Goal: Task Accomplishment & Management: Use online tool/utility

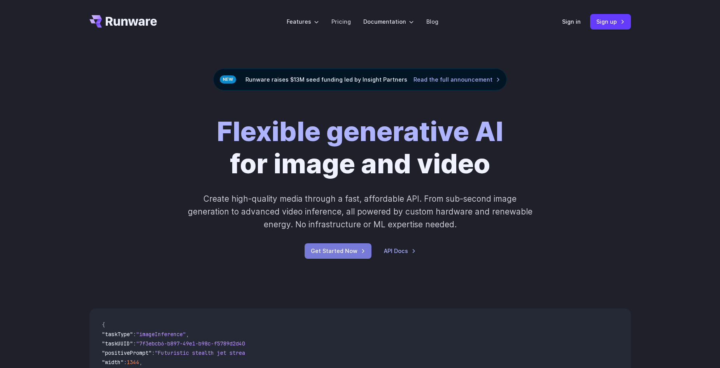
click at [328, 253] on link "Get Started Now" at bounding box center [338, 251] width 67 height 15
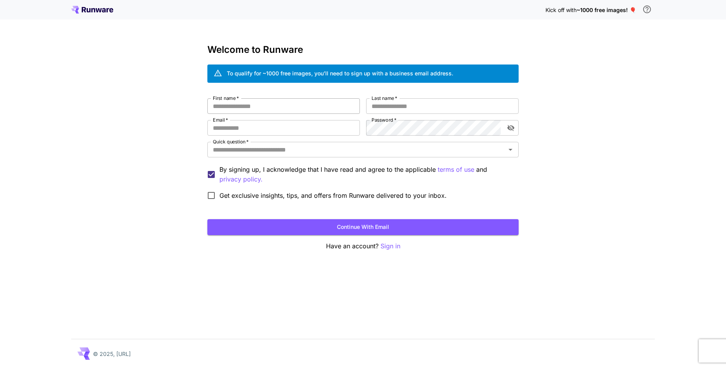
click at [265, 101] on input "First name   *" at bounding box center [283, 106] width 152 height 16
click at [658, 111] on div "Kick off with ~1000 free images! 🎈 Welcome to Runware To qualify for ~1000 free…" at bounding box center [363, 184] width 726 height 368
click at [338, 103] on input "First name   *" at bounding box center [283, 106] width 152 height 16
click at [98, 14] on div "Kick off with ~1000 free images! 🎈" at bounding box center [363, 10] width 584 height 16
click at [101, 9] on icon at bounding box center [99, 10] width 6 height 4
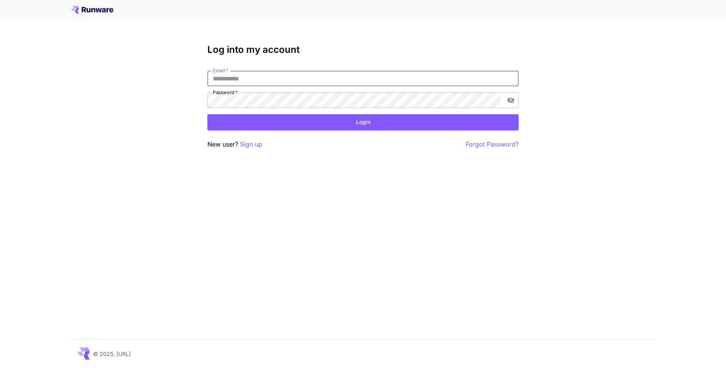
click at [240, 82] on input "Email   *" at bounding box center [362, 79] width 311 height 16
click at [251, 148] on p "Sign up" at bounding box center [251, 145] width 22 height 10
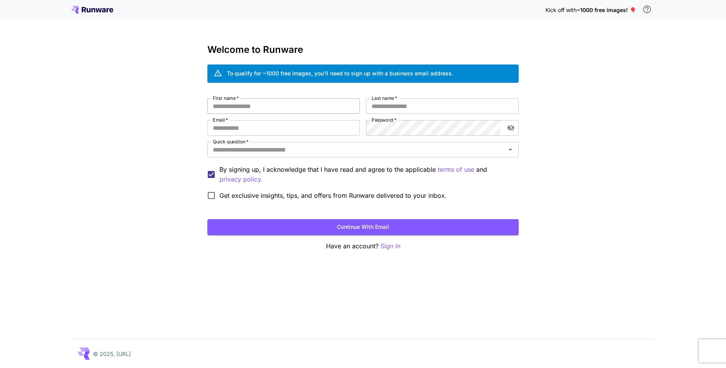
click at [258, 103] on input "First name   *" at bounding box center [283, 106] width 152 height 16
type input "******"
click at [387, 106] on input "Last name   *" at bounding box center [442, 106] width 152 height 16
type input "*******"
click at [282, 130] on input "Email   *" at bounding box center [283, 128] width 152 height 16
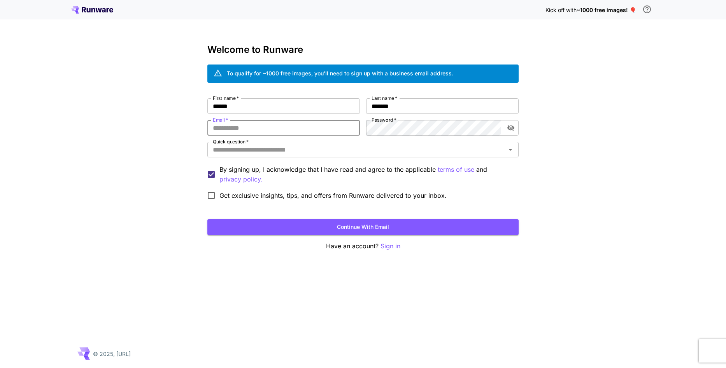
type input "**********"
click at [389, 122] on label "Password   *" at bounding box center [383, 120] width 25 height 7
click at [207, 219] on button "Continue with email" at bounding box center [362, 227] width 311 height 16
click at [261, 153] on input "Quick question   *" at bounding box center [357, 149] width 294 height 11
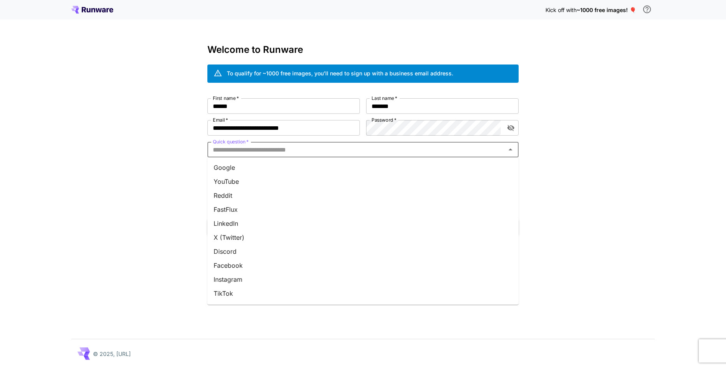
click at [278, 171] on li "Google" at bounding box center [362, 168] width 311 height 14
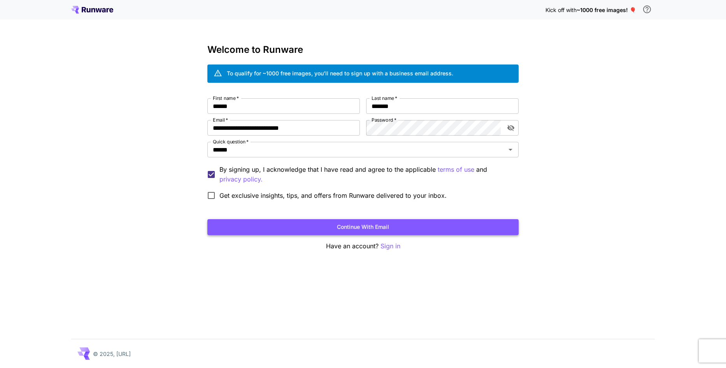
click at [315, 229] on button "Continue with email" at bounding box center [362, 227] width 311 height 16
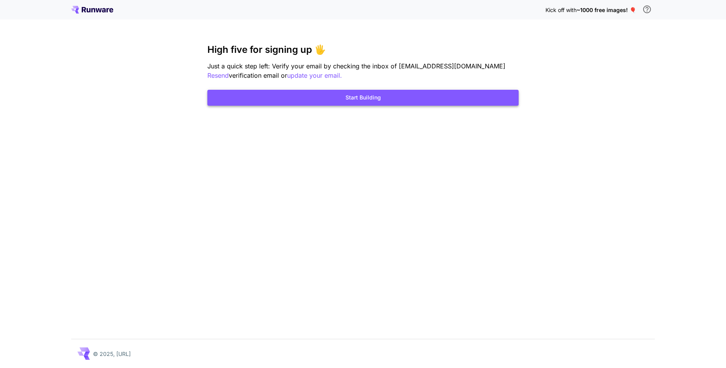
click at [433, 96] on button "Start Building" at bounding box center [362, 98] width 311 height 16
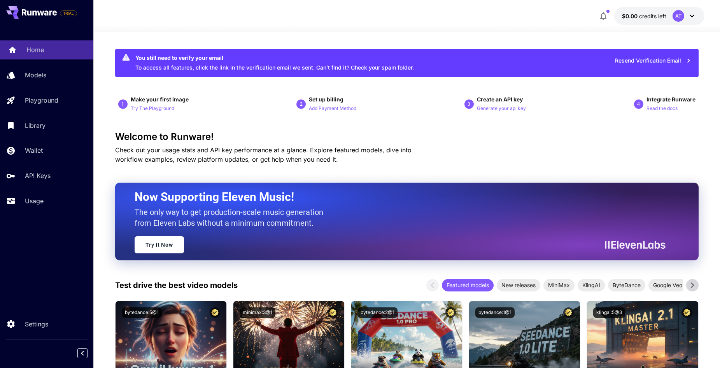
click at [68, 52] on div "Home" at bounding box center [56, 49] width 61 height 9
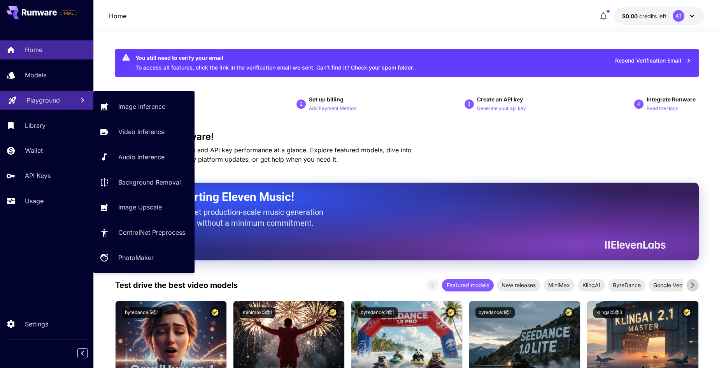
click at [58, 96] on p "Playground" at bounding box center [42, 100] width 33 height 9
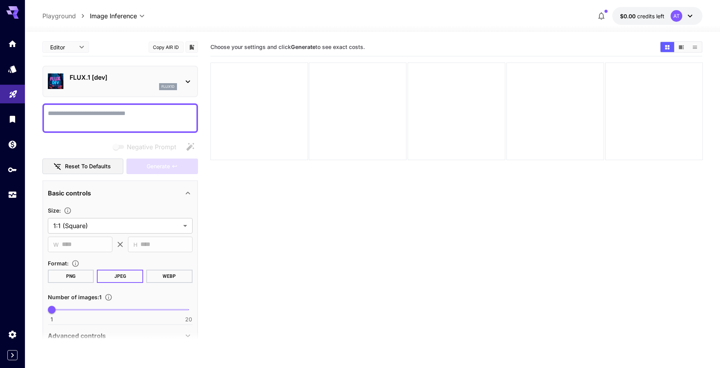
click at [303, 217] on section "Choose your settings and click Generate to see exact costs." at bounding box center [456, 222] width 492 height 368
click at [131, 112] on textarea "Negative Prompt" at bounding box center [120, 118] width 145 height 19
click at [127, 86] on div "flux1d" at bounding box center [123, 86] width 107 height 7
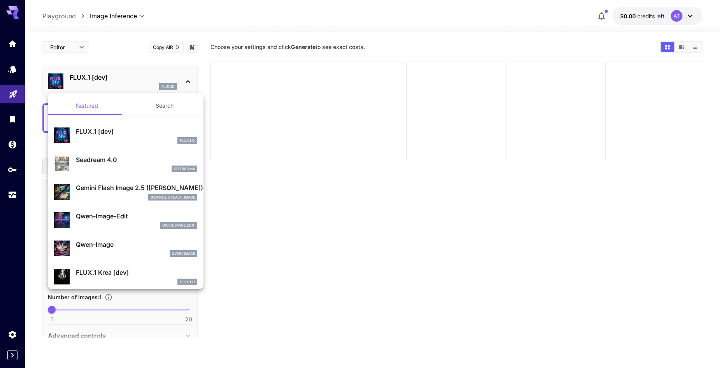
click at [162, 105] on button "Search" at bounding box center [165, 105] width 78 height 19
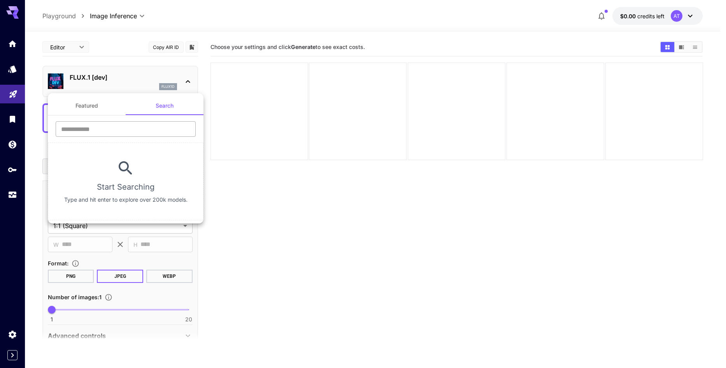
click at [129, 124] on input "text" at bounding box center [126, 129] width 140 height 16
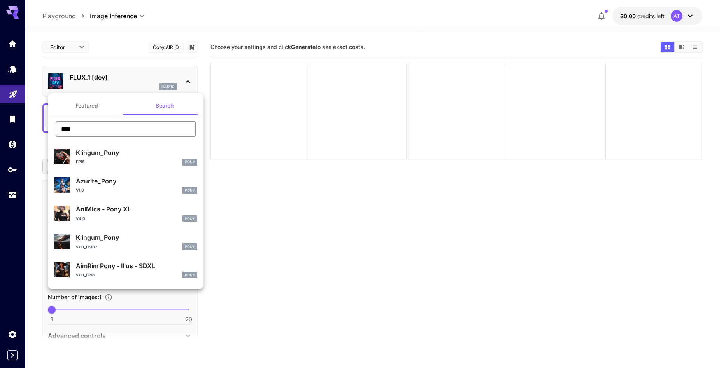
drag, startPoint x: 46, startPoint y: 130, endPoint x: 29, endPoint y: 130, distance: 17.1
click at [29, 130] on div "Featured Search **** ​ Klingum_Pony FP16 Pony Azurite_Pony v1.0 Pony AniMics - …" at bounding box center [78, 116] width 156 height 233
type input "*****"
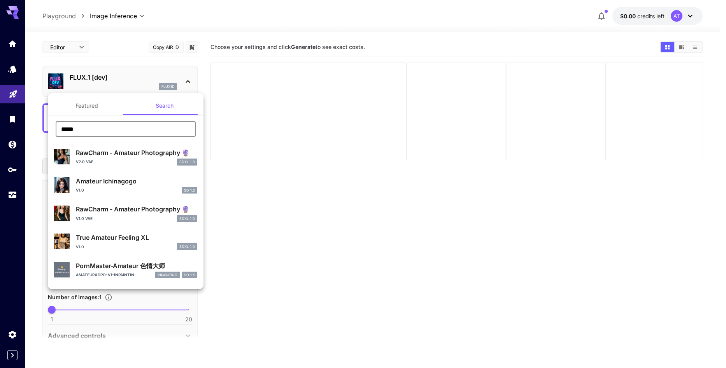
click at [147, 124] on input "*****" at bounding box center [126, 129] width 140 height 16
click at [138, 163] on div "v2.0 VAE SDXL 1.0" at bounding box center [136, 162] width 121 height 7
type input "**"
type input "*"
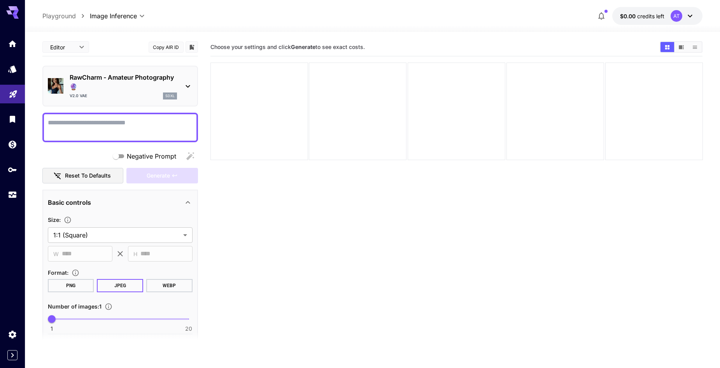
click at [140, 121] on textarea "Negative Prompt" at bounding box center [120, 127] width 145 height 19
paste textarea "**********"
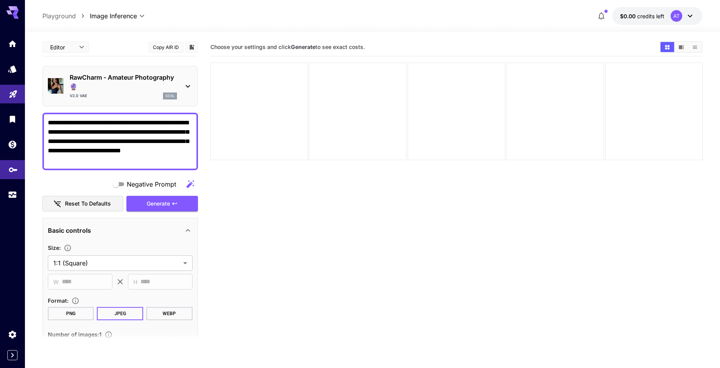
drag, startPoint x: 179, startPoint y: 160, endPoint x: 21, endPoint y: 164, distance: 158.8
click at [21, 164] on div "**********" at bounding box center [360, 215] width 720 height 430
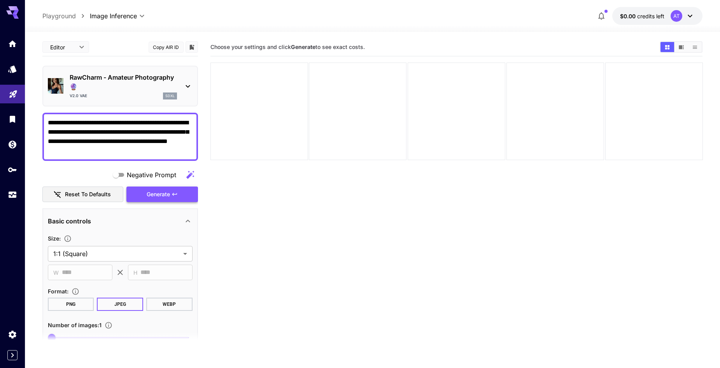
type textarea "**********"
click at [154, 197] on span "Generate" at bounding box center [158, 195] width 23 height 10
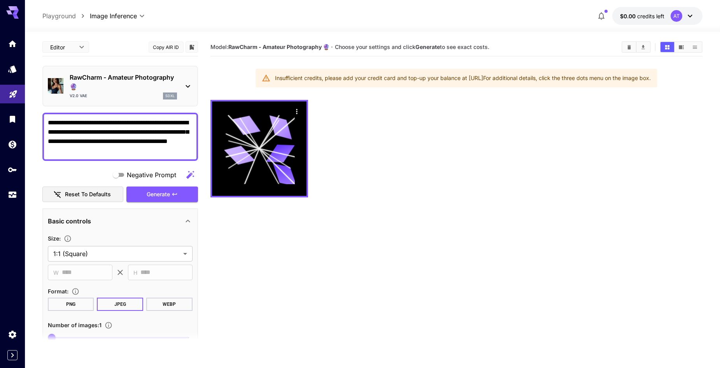
click at [669, 23] on div at bounding box center [372, 27] width 695 height 9
click at [688, 18] on icon at bounding box center [689, 15] width 9 height 9
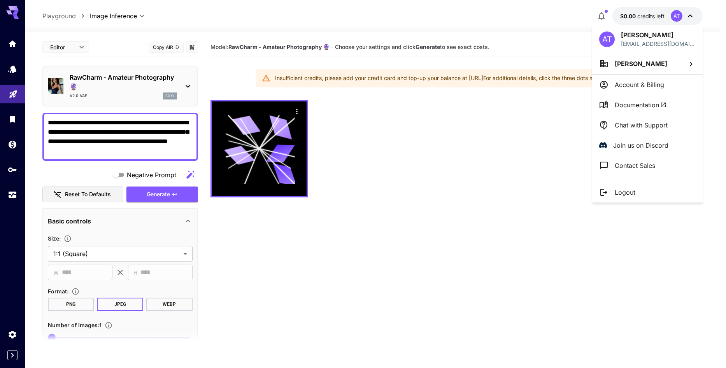
click at [605, 14] on div at bounding box center [363, 184] width 726 height 368
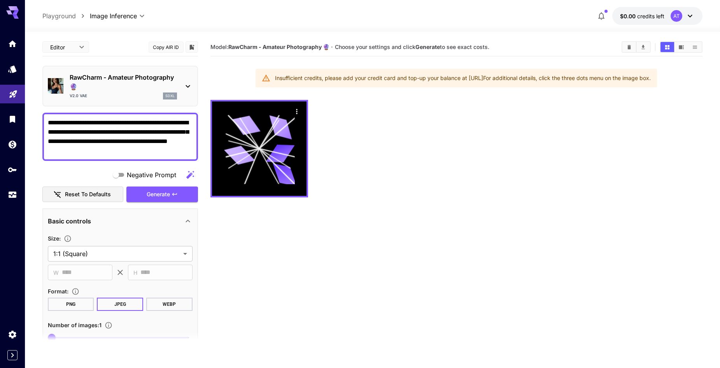
click at [602, 15] on icon "button" at bounding box center [601, 15] width 9 height 9
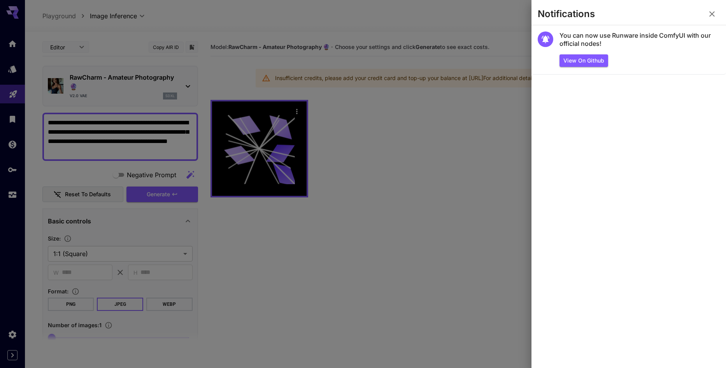
click at [712, 14] on icon "button" at bounding box center [711, 13] width 5 height 5
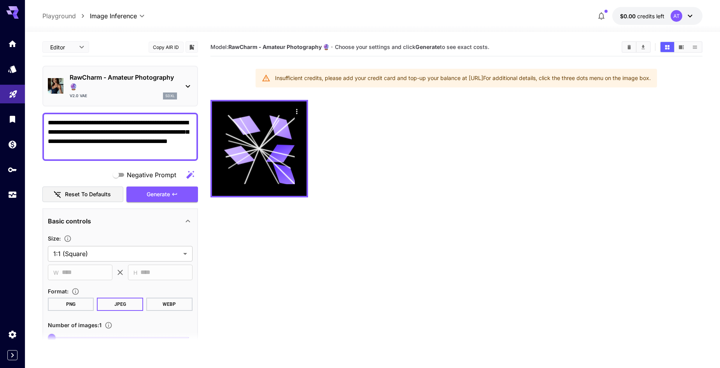
click at [639, 23] on div at bounding box center [372, 27] width 695 height 9
click at [675, 20] on div "AT" at bounding box center [677, 16] width 12 height 12
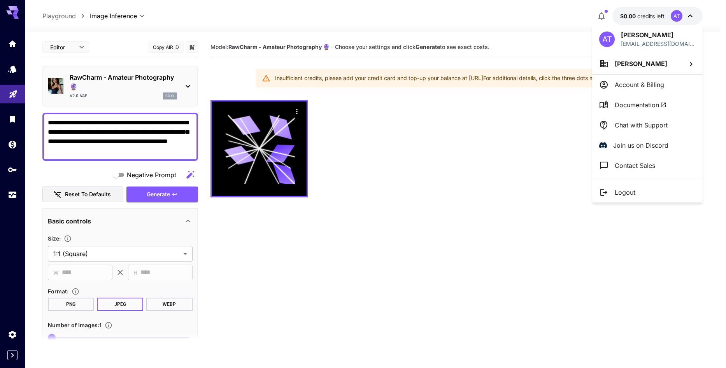
click at [12, 147] on div at bounding box center [363, 184] width 726 height 368
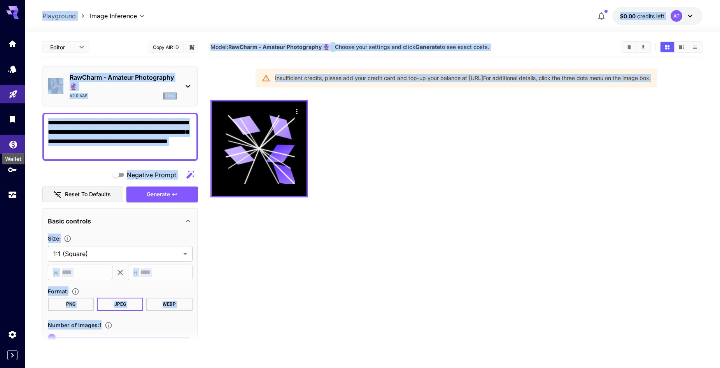
click at [17, 142] on icon "Wallet" at bounding box center [13, 142] width 9 height 9
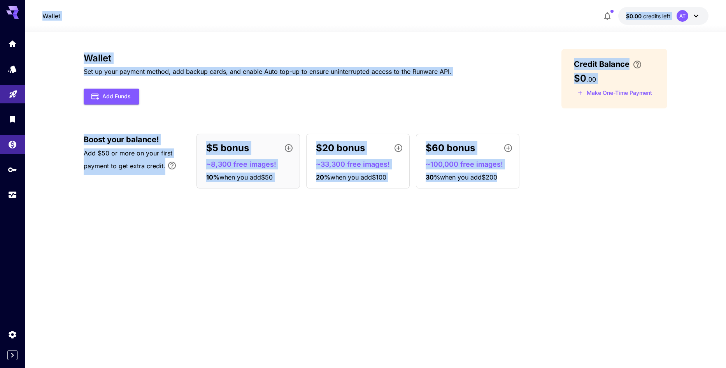
click at [176, 193] on div "Wallet Set up your payment method, add backup cards, and enable Auto top-up to …" at bounding box center [376, 122] width 584 height 146
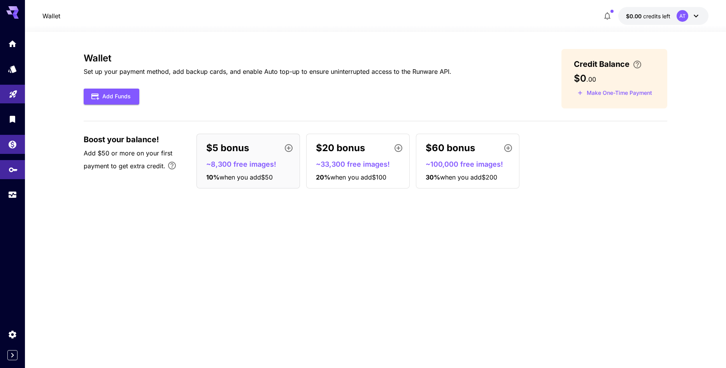
click at [9, 170] on icon "API Keys" at bounding box center [13, 167] width 9 height 9
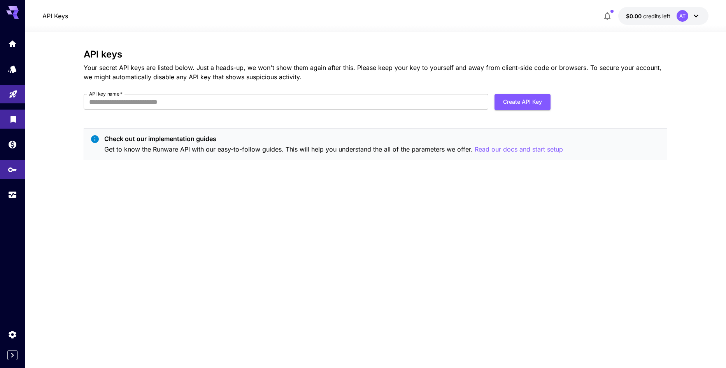
click at [17, 124] on link at bounding box center [12, 119] width 25 height 19
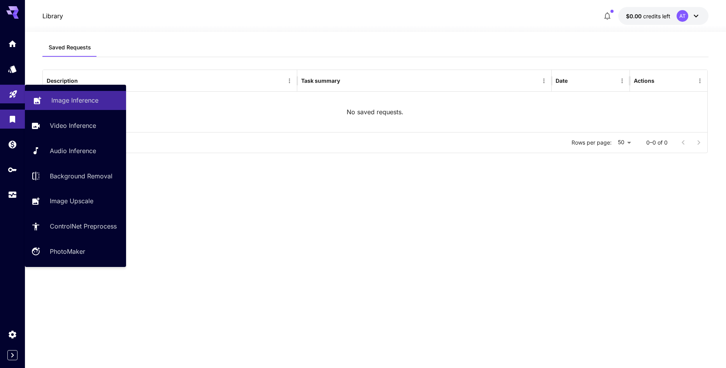
click at [83, 96] on p "Image Inference" at bounding box center [74, 100] width 47 height 9
